Goal: Transaction & Acquisition: Obtain resource

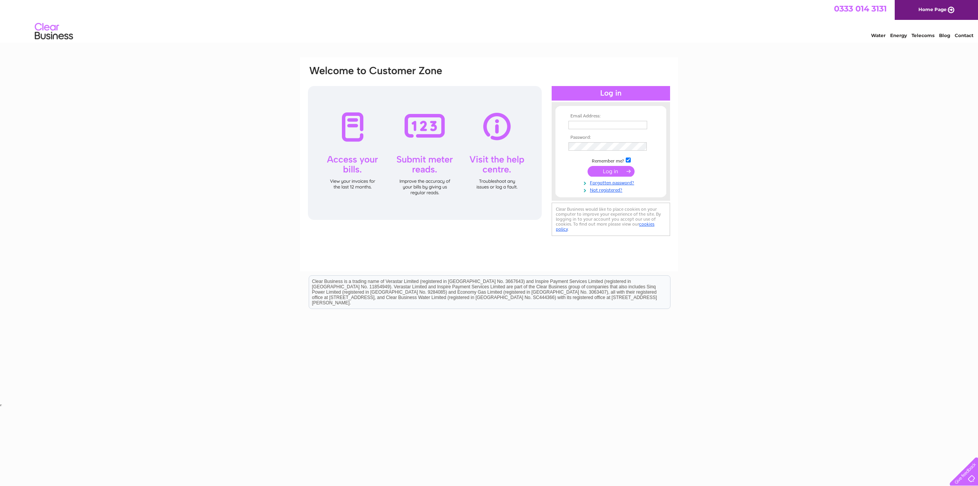
type input "info@pedroscasa.co.uk"
click at [609, 175] on input "submit" at bounding box center [611, 171] width 47 height 11
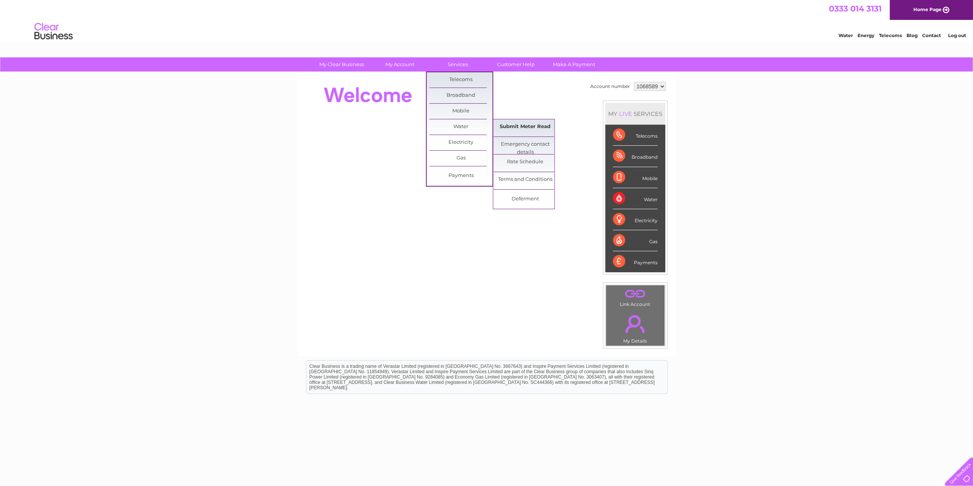
click at [527, 125] on link "Submit Meter Read" at bounding box center [524, 126] width 63 height 15
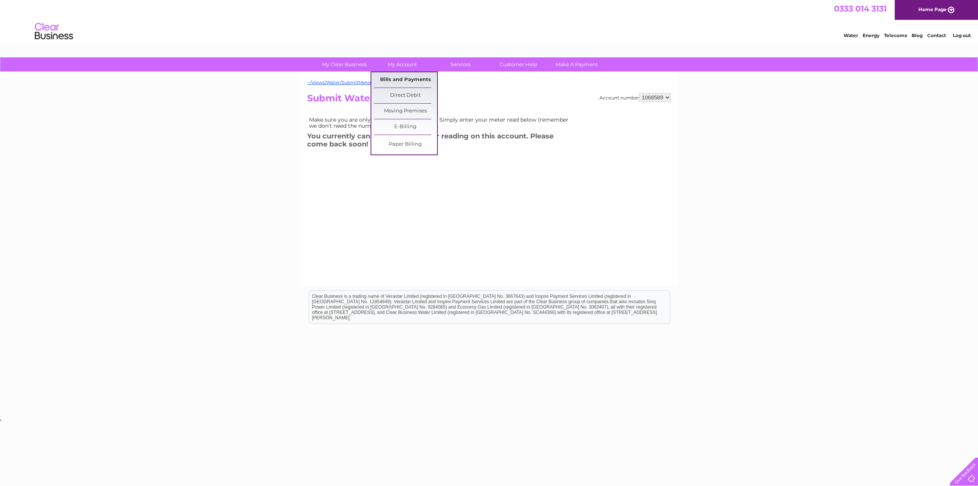
click at [404, 79] on link "Bills and Payments" at bounding box center [405, 79] width 63 height 15
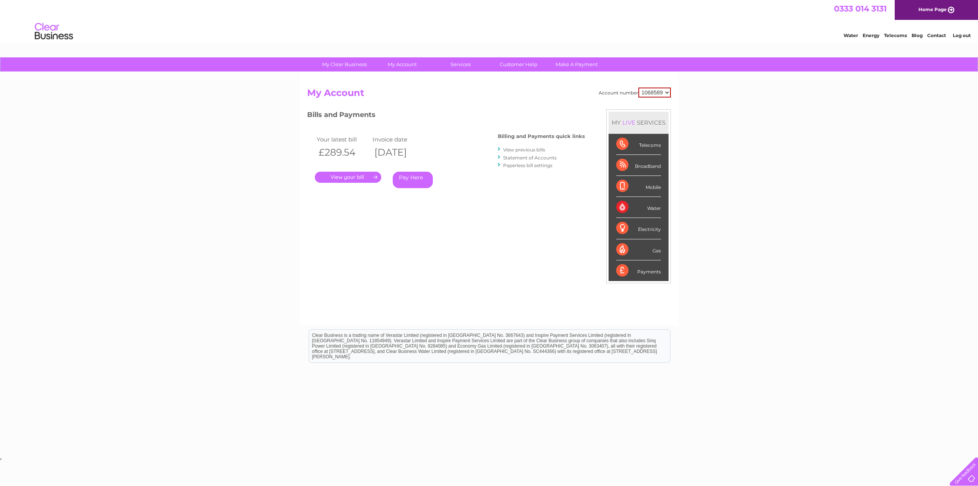
click at [352, 177] on link "." at bounding box center [348, 177] width 66 height 11
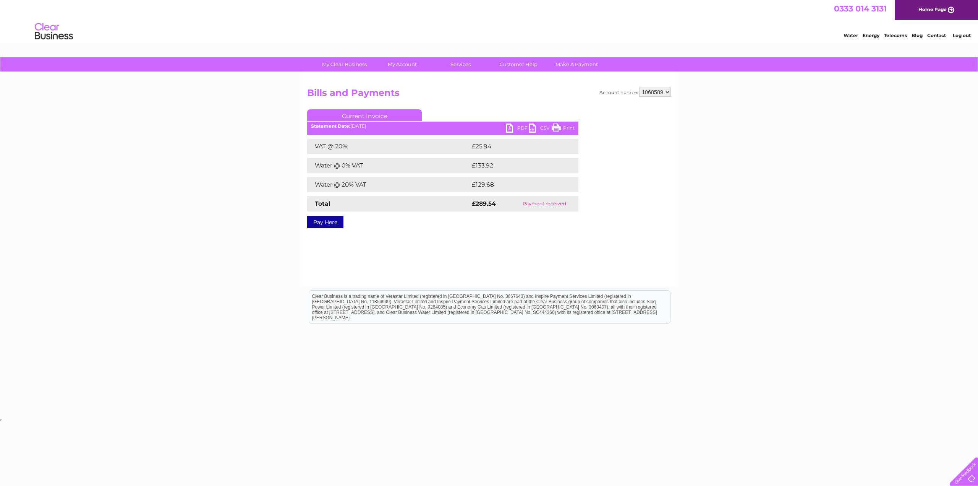
click at [509, 128] on link "PDF" at bounding box center [517, 128] width 23 height 11
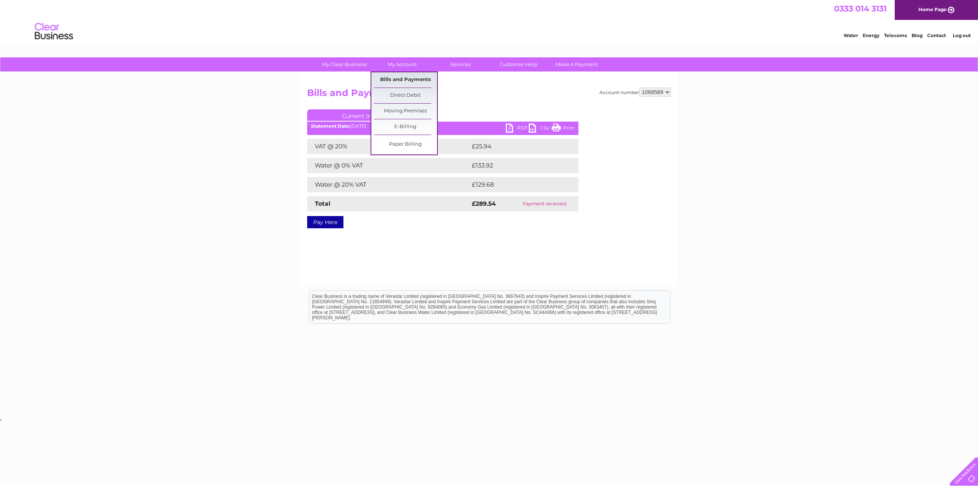
click at [409, 73] on link "Bills and Payments" at bounding box center [405, 79] width 63 height 15
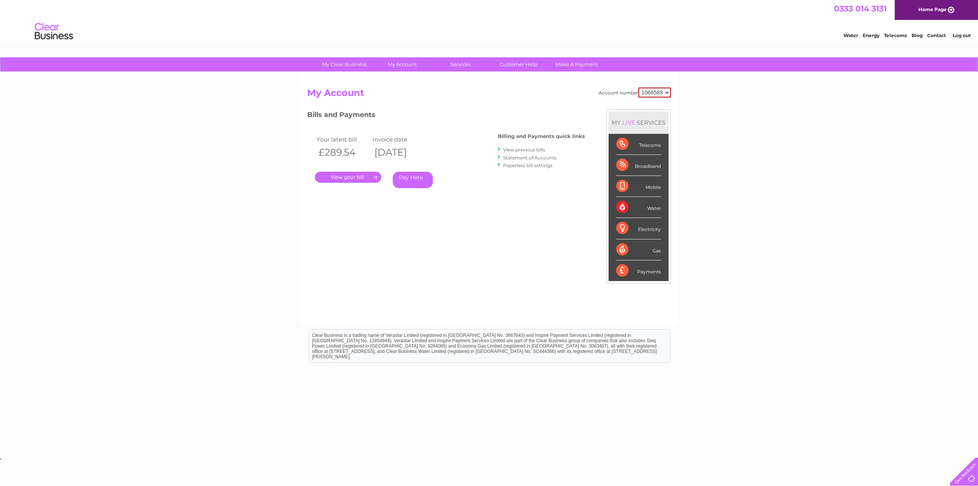
click at [533, 148] on link "View previous bills" at bounding box center [524, 150] width 42 height 6
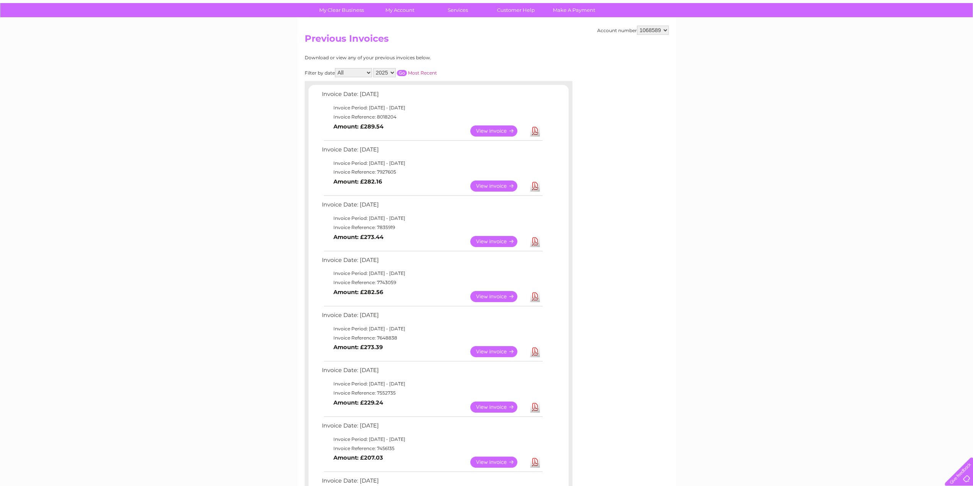
scroll to position [76, 0]
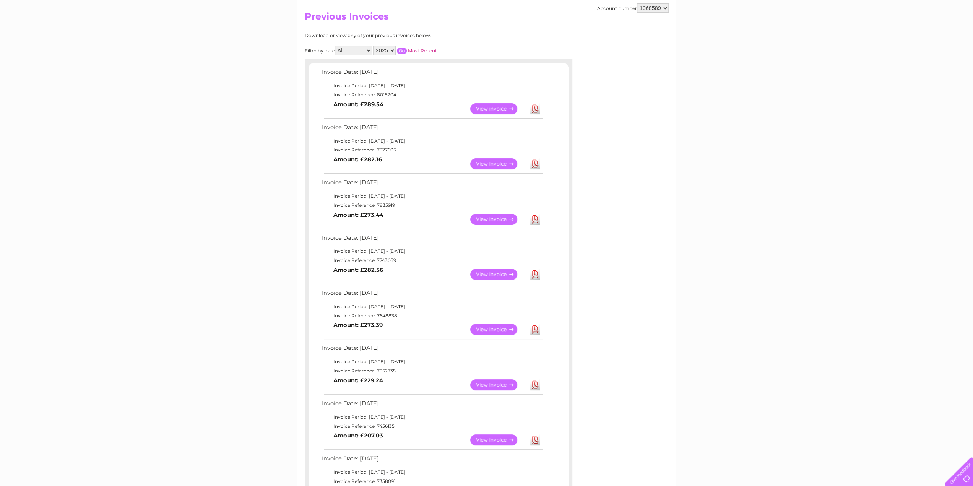
click at [537, 386] on link "Download" at bounding box center [535, 384] width 10 height 11
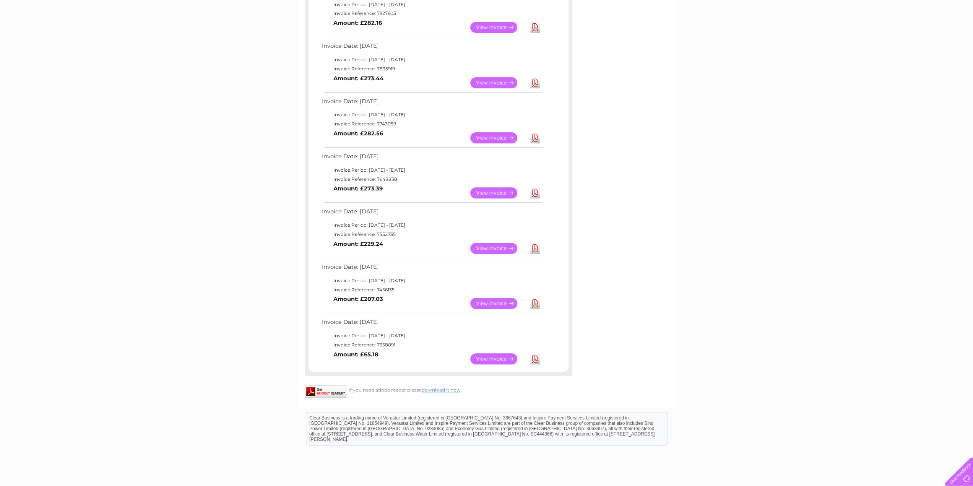
scroll to position [229, 0]
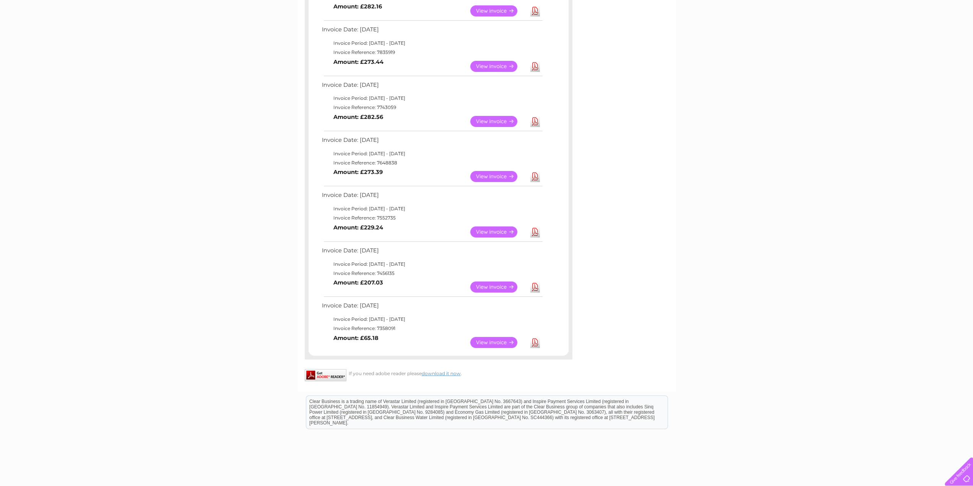
click at [537, 344] on link "Download" at bounding box center [535, 342] width 10 height 11
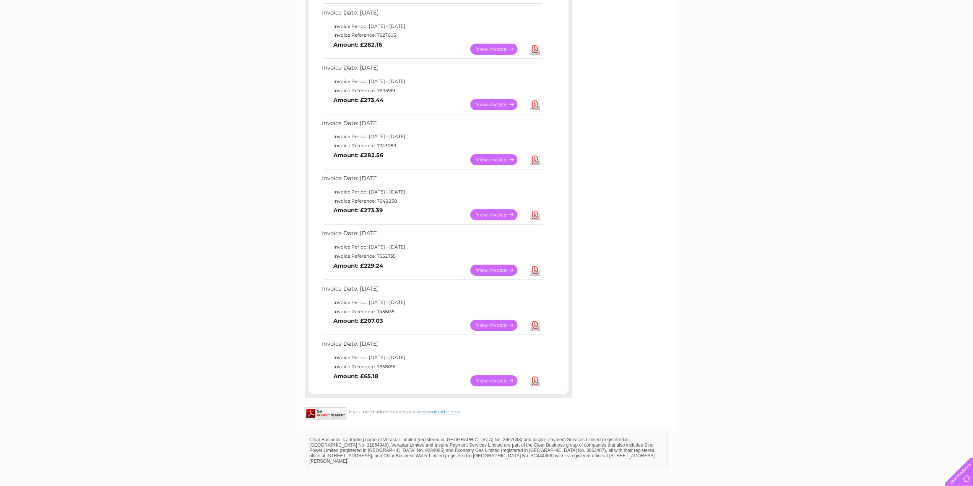
click at [535, 213] on link "Download" at bounding box center [535, 214] width 10 height 11
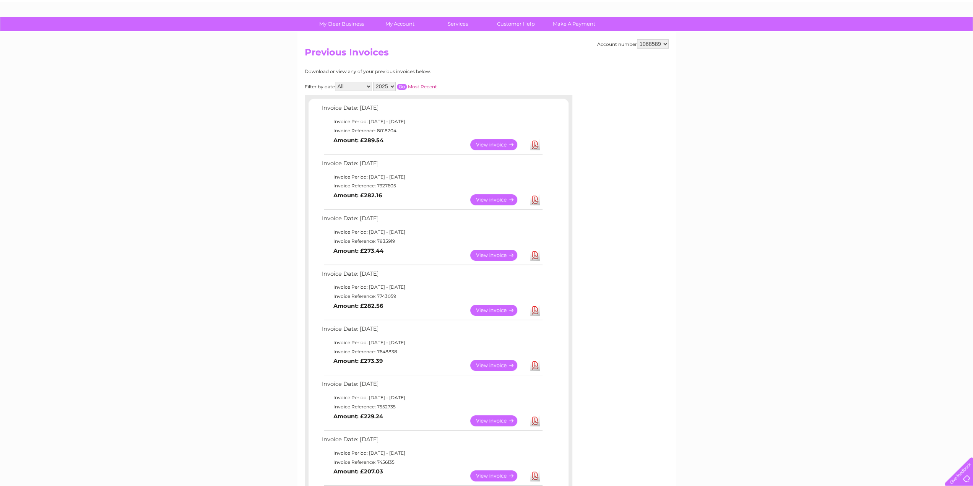
scroll to position [0, 0]
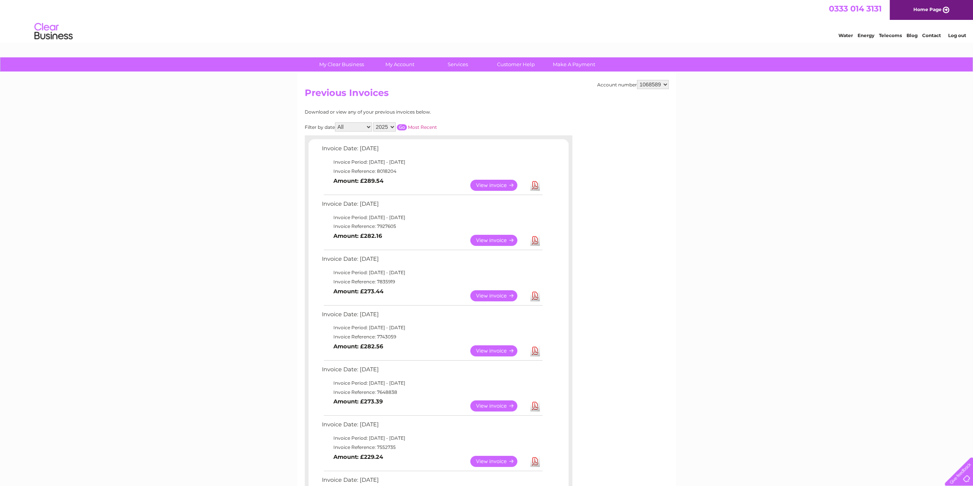
click at [386, 125] on select "2025 2024 2023 2022" at bounding box center [384, 126] width 23 height 9
click at [373, 122] on select "2025 2024 2023 2022" at bounding box center [384, 126] width 23 height 9
click at [399, 127] on input "button" at bounding box center [402, 127] width 10 height 6
click at [534, 183] on link "Download" at bounding box center [535, 185] width 10 height 11
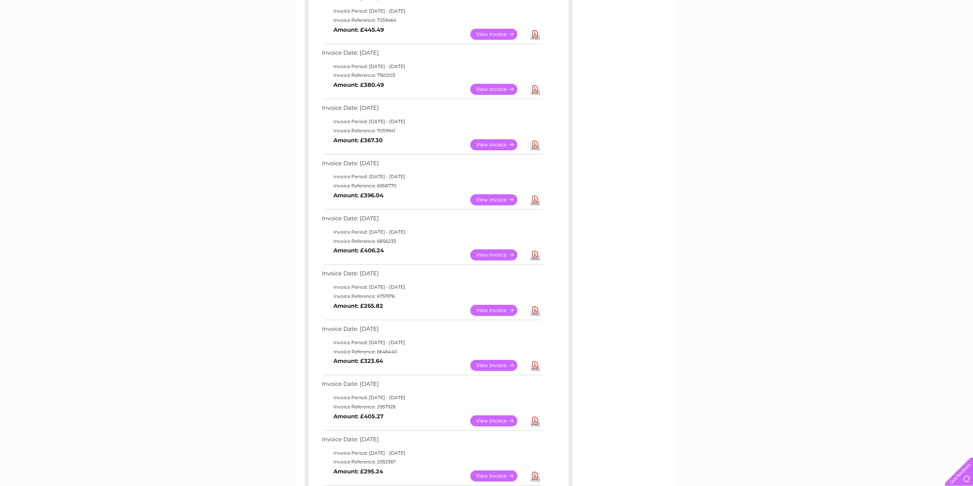
scroll to position [153, 0]
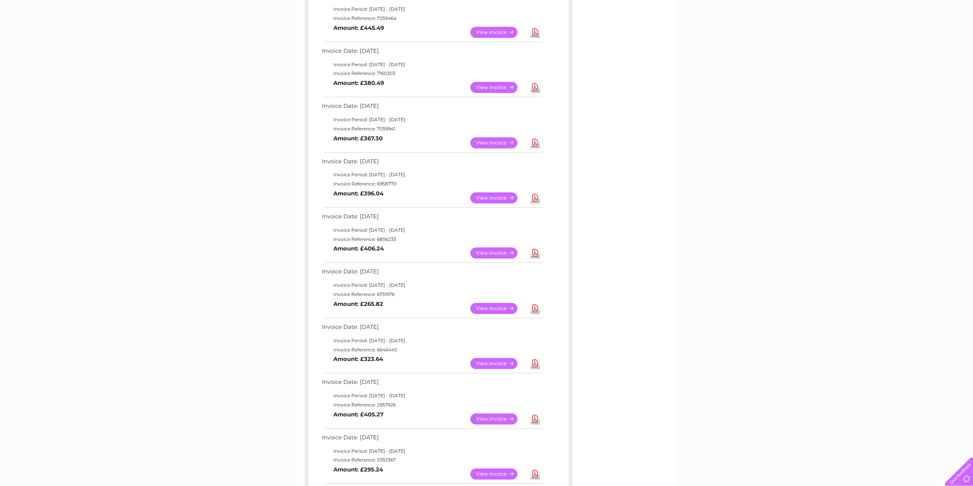
click at [536, 309] on link "Download" at bounding box center [535, 308] width 10 height 11
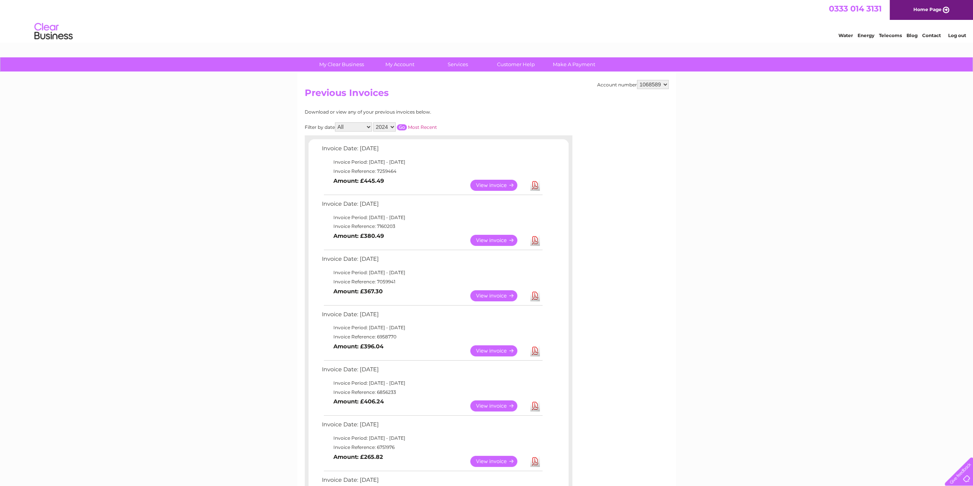
click at [384, 130] on select "2025 2024 2023 2022" at bounding box center [384, 126] width 23 height 9
select select "2025"
click at [373, 122] on select "2025 2024 2023 2022" at bounding box center [384, 126] width 23 height 9
click at [403, 127] on input "button" at bounding box center [402, 127] width 10 height 6
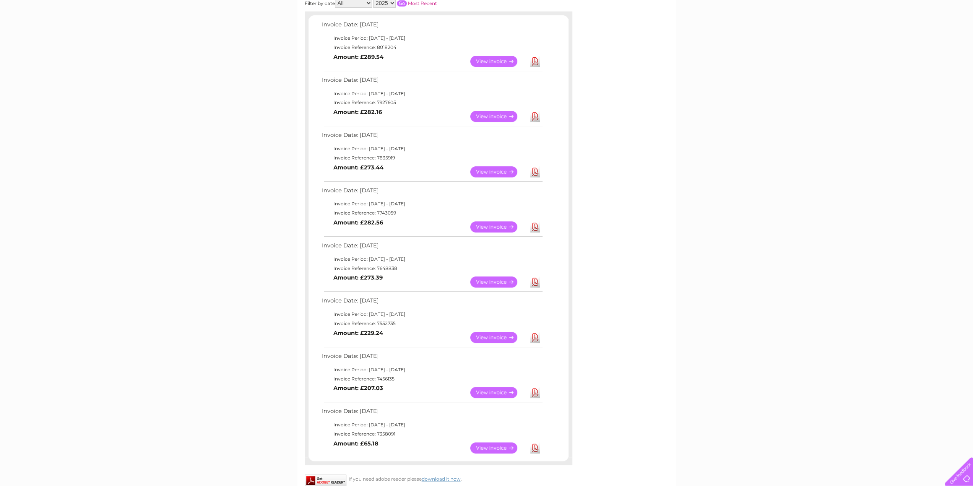
scroll to position [229, 0]
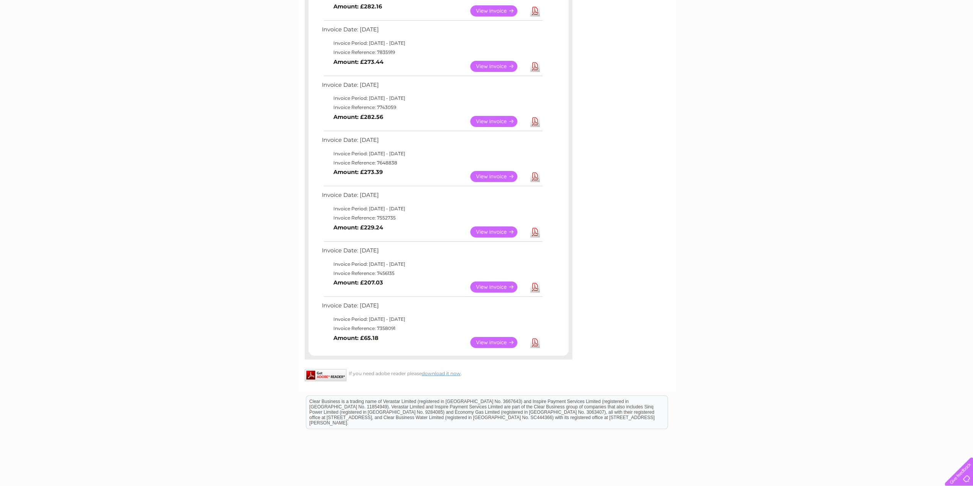
click at [534, 231] on link "Download" at bounding box center [535, 231] width 10 height 11
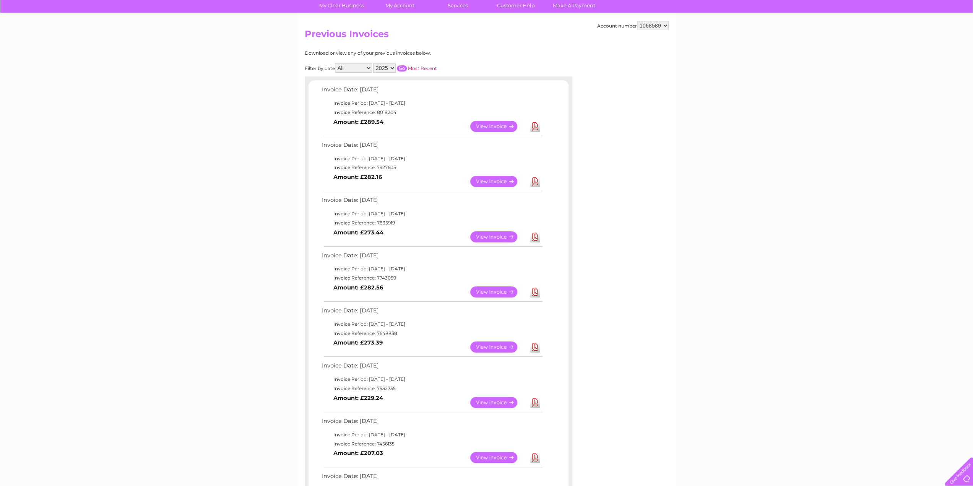
scroll to position [0, 0]
